Goal: Task Accomplishment & Management: Manage account settings

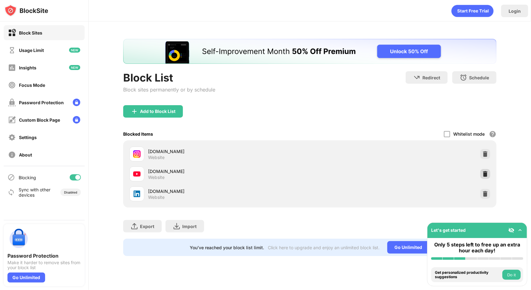
click at [488, 177] on div at bounding box center [486, 174] width 10 height 10
